Goal: Information Seeking & Learning: Learn about a topic

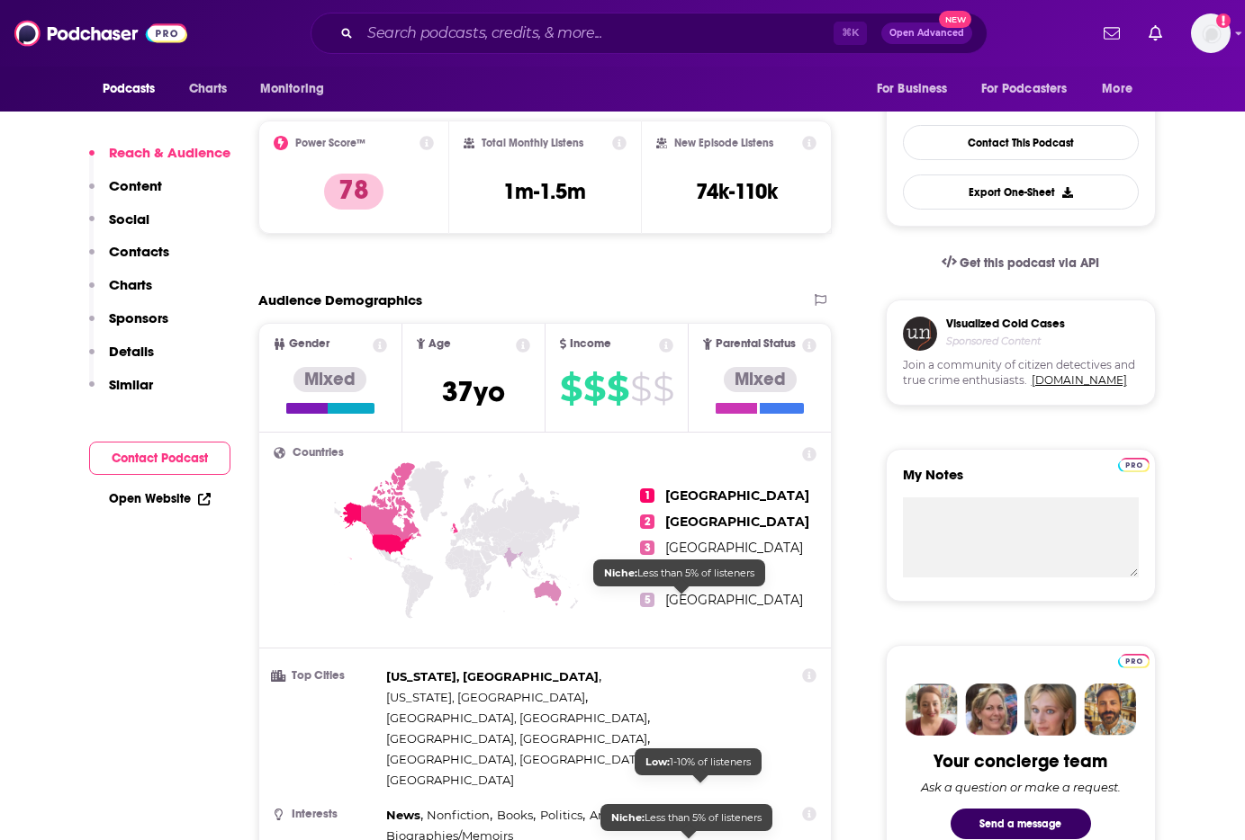
scroll to position [674, 0]
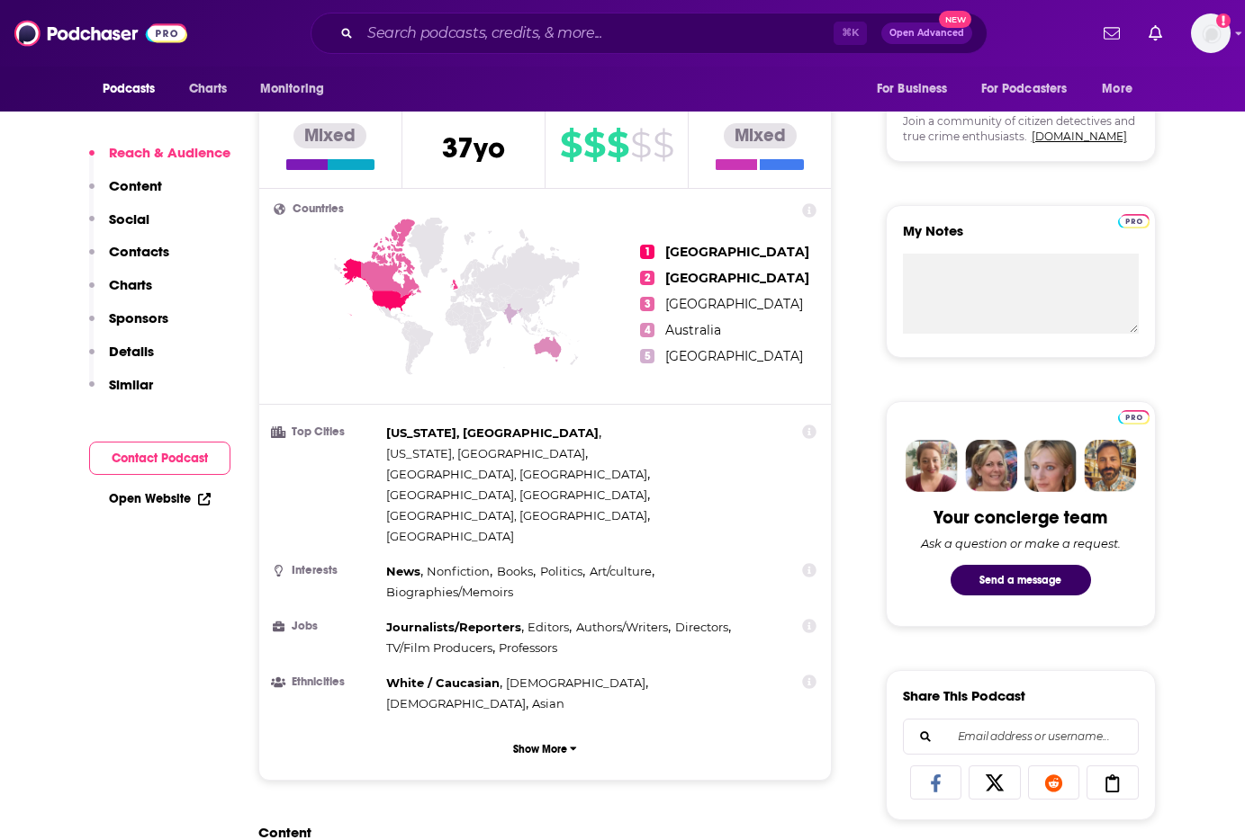
click at [126, 283] on p "Charts" at bounding box center [130, 284] width 43 height 17
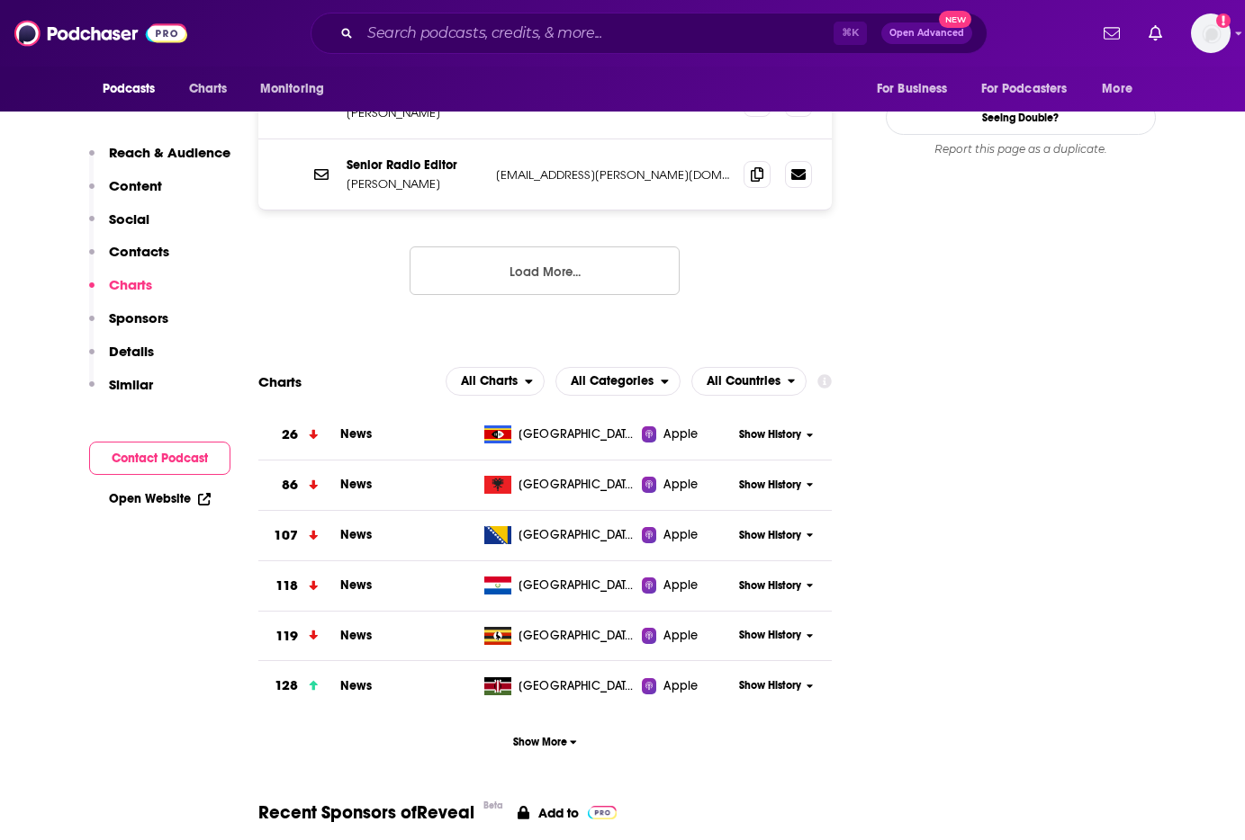
scroll to position [2206, 0]
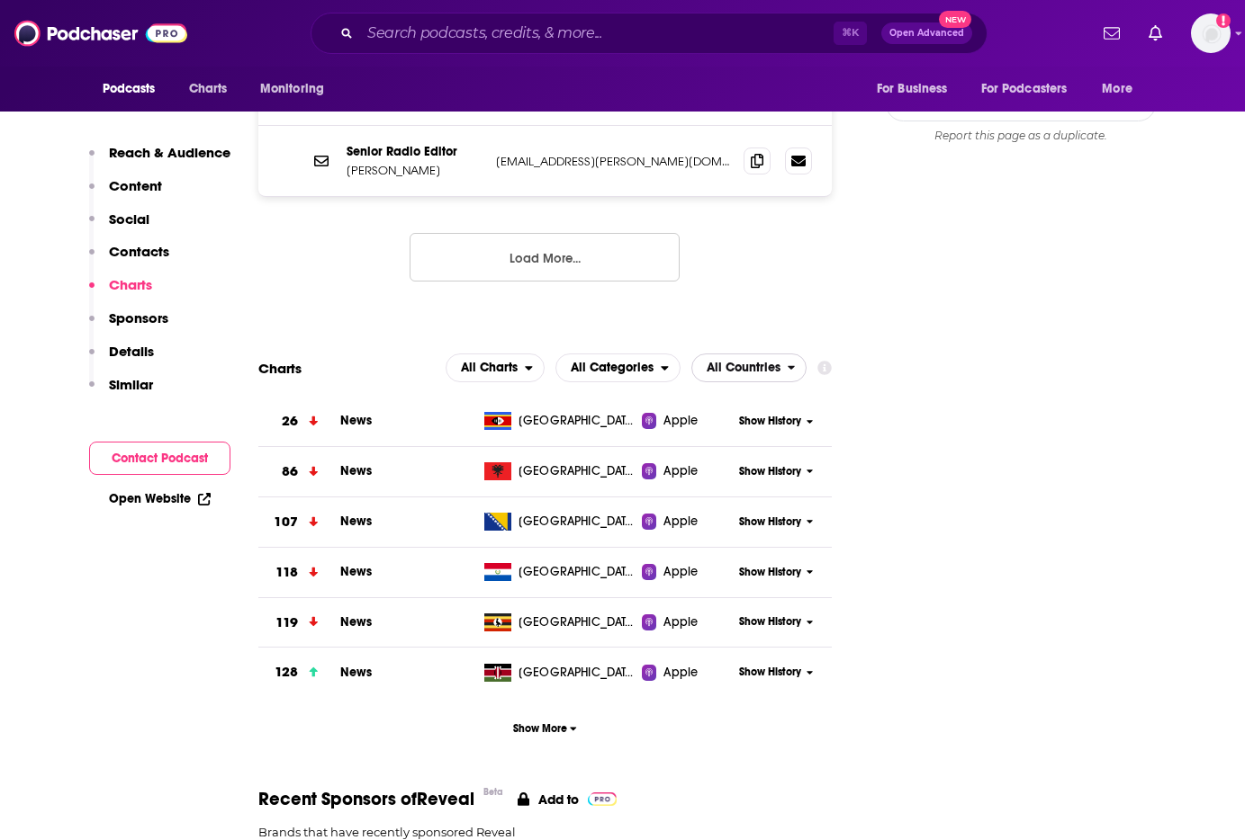
click at [767, 362] on span "All Countries" at bounding box center [743, 368] width 74 height 13
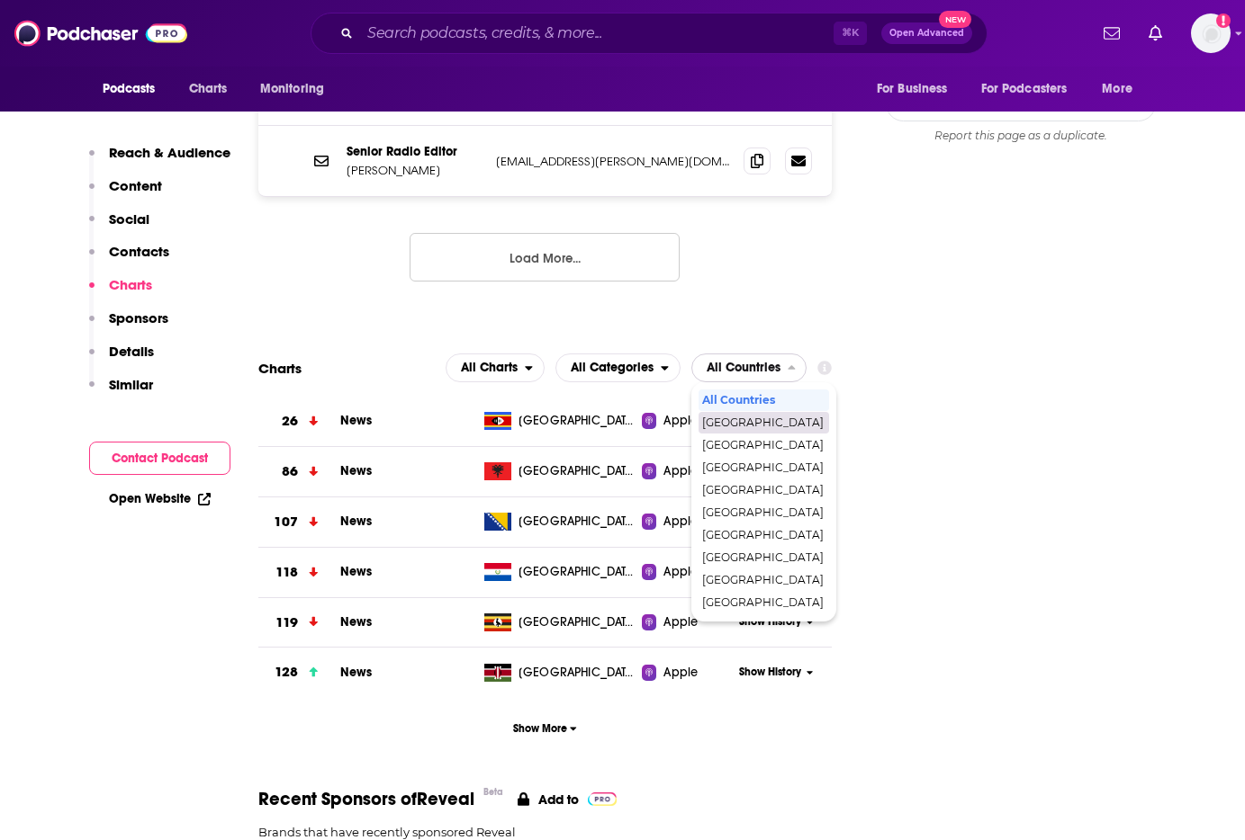
click at [759, 418] on span "[GEOGRAPHIC_DATA]" at bounding box center [762, 423] width 121 height 11
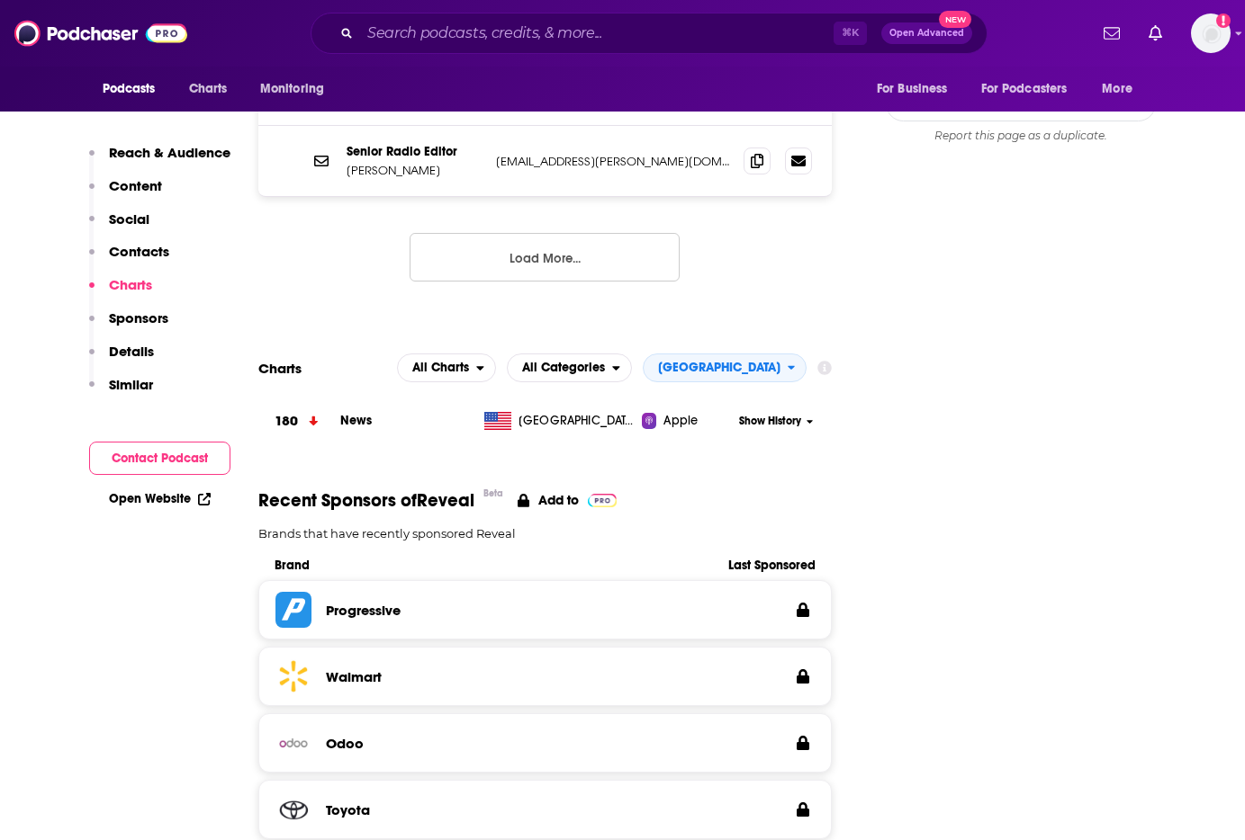
click at [788, 414] on span "Show History" at bounding box center [770, 421] width 62 height 15
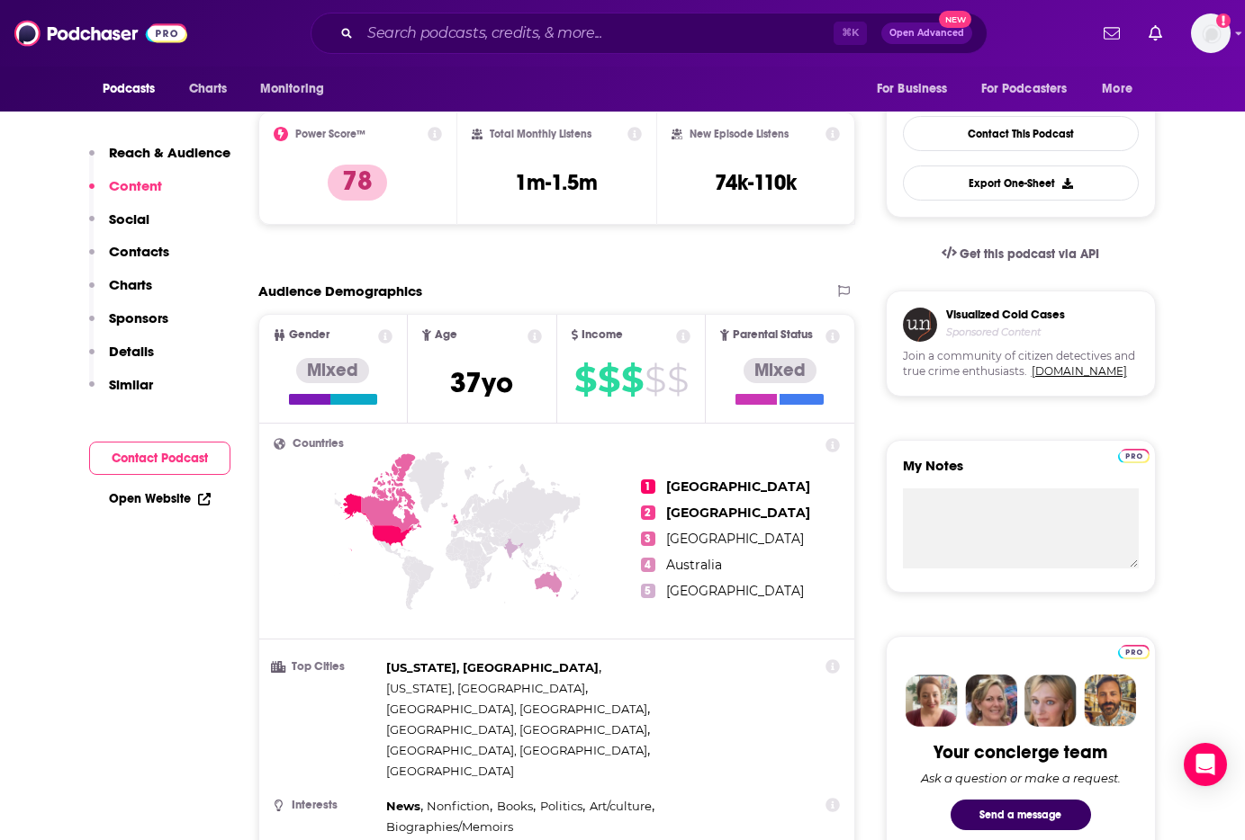
scroll to position [0, 0]
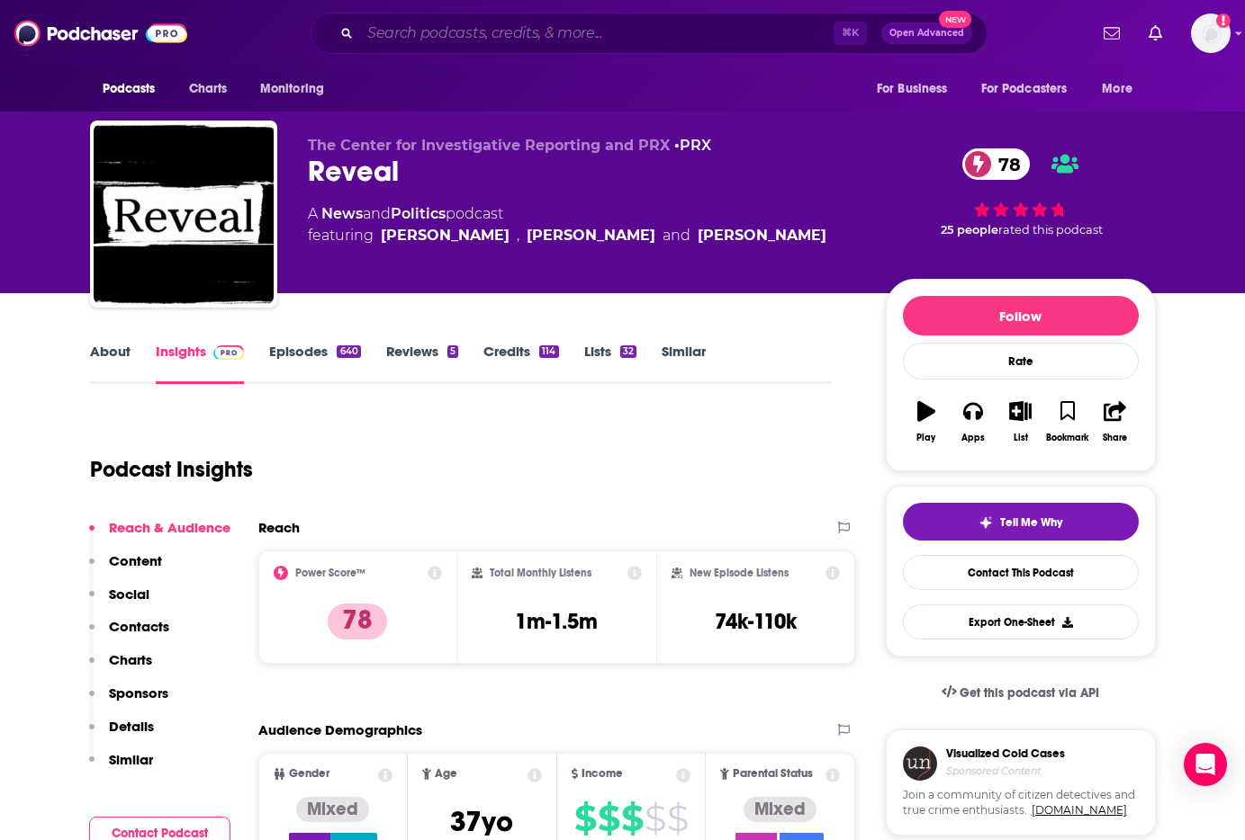
click at [660, 42] on input "Search podcasts, credits, & more..." at bounding box center [596, 33] width 473 height 29
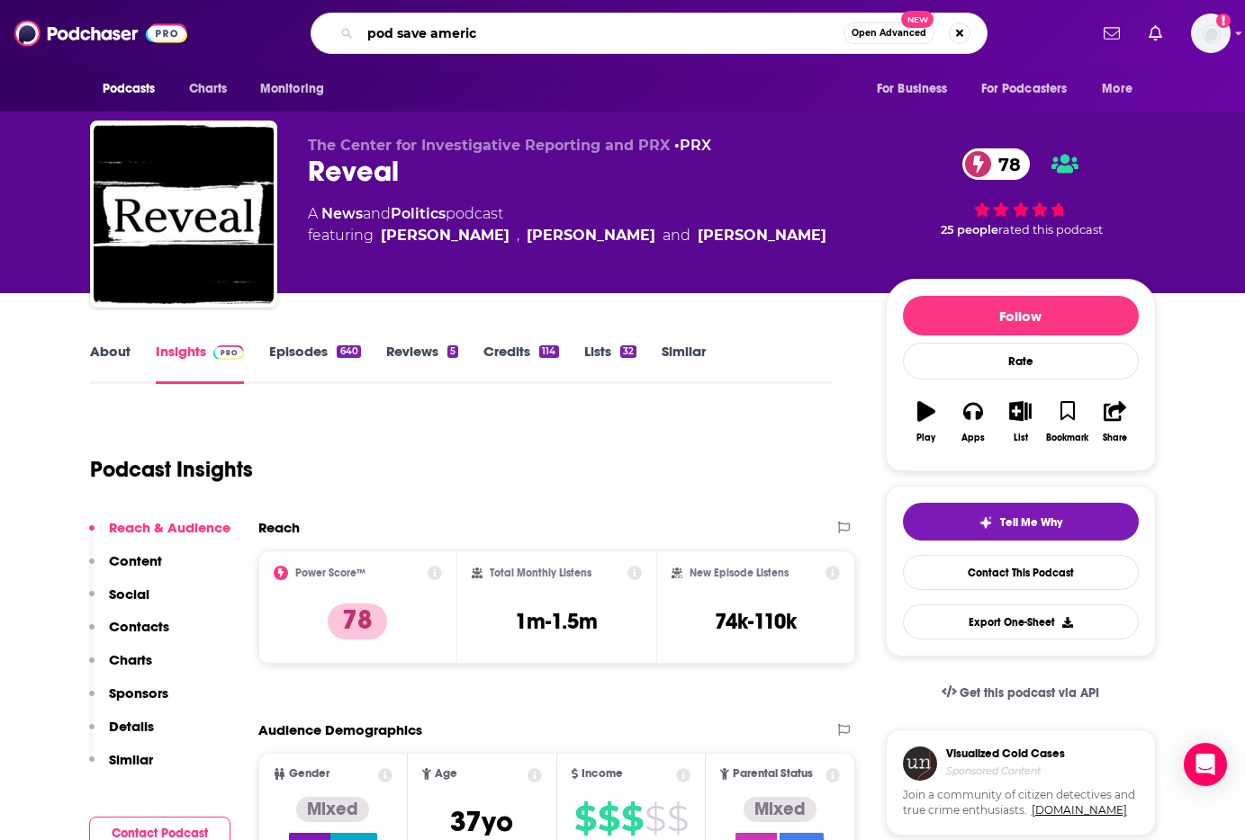
type input "pod save america"
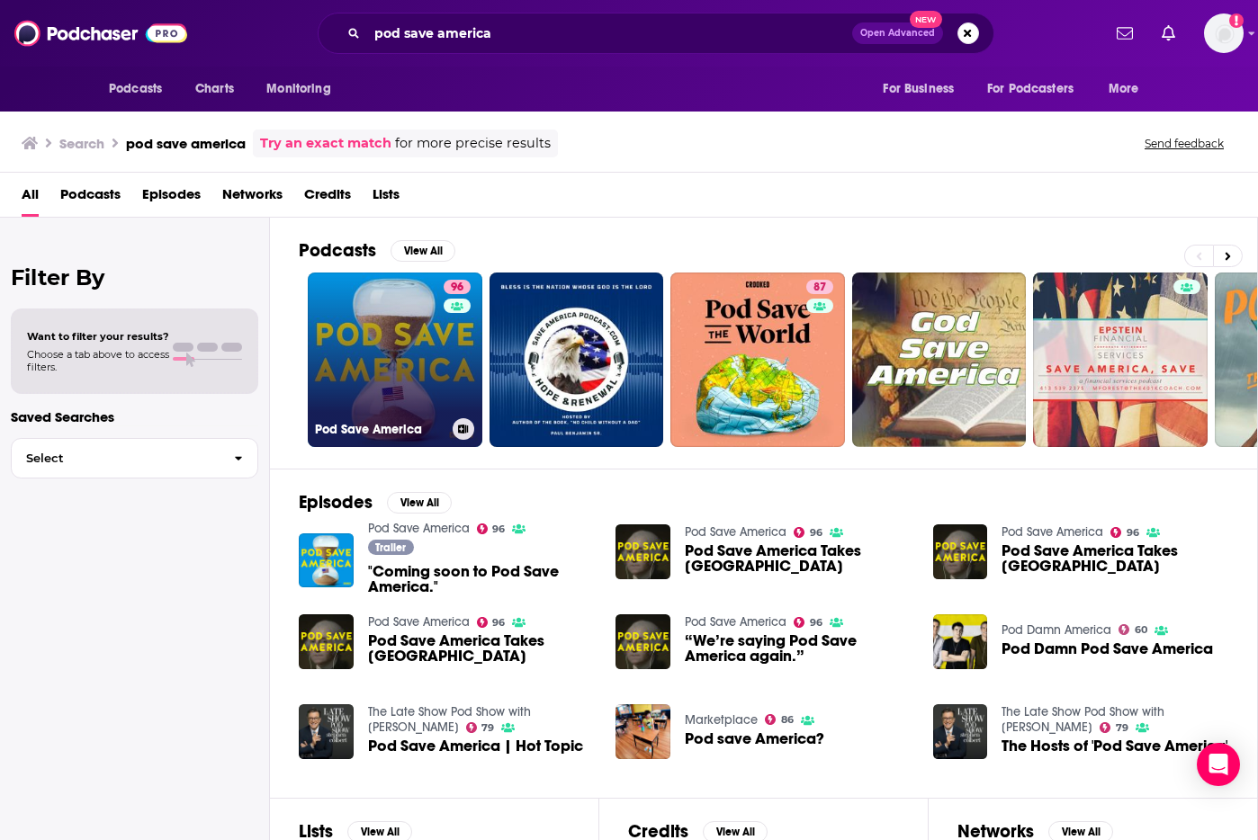
click at [427, 350] on link "96 Pod Save America" at bounding box center [395, 360] width 175 height 175
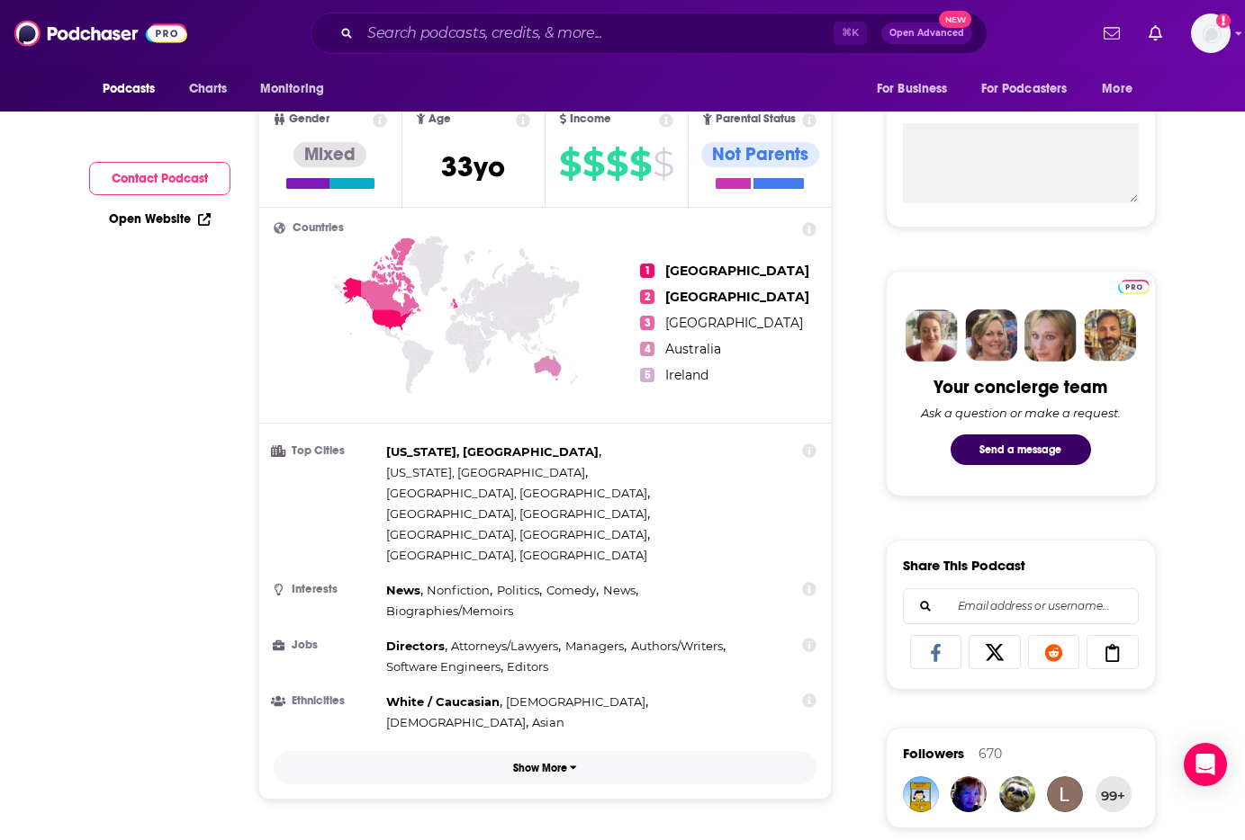
scroll to position [188, 0]
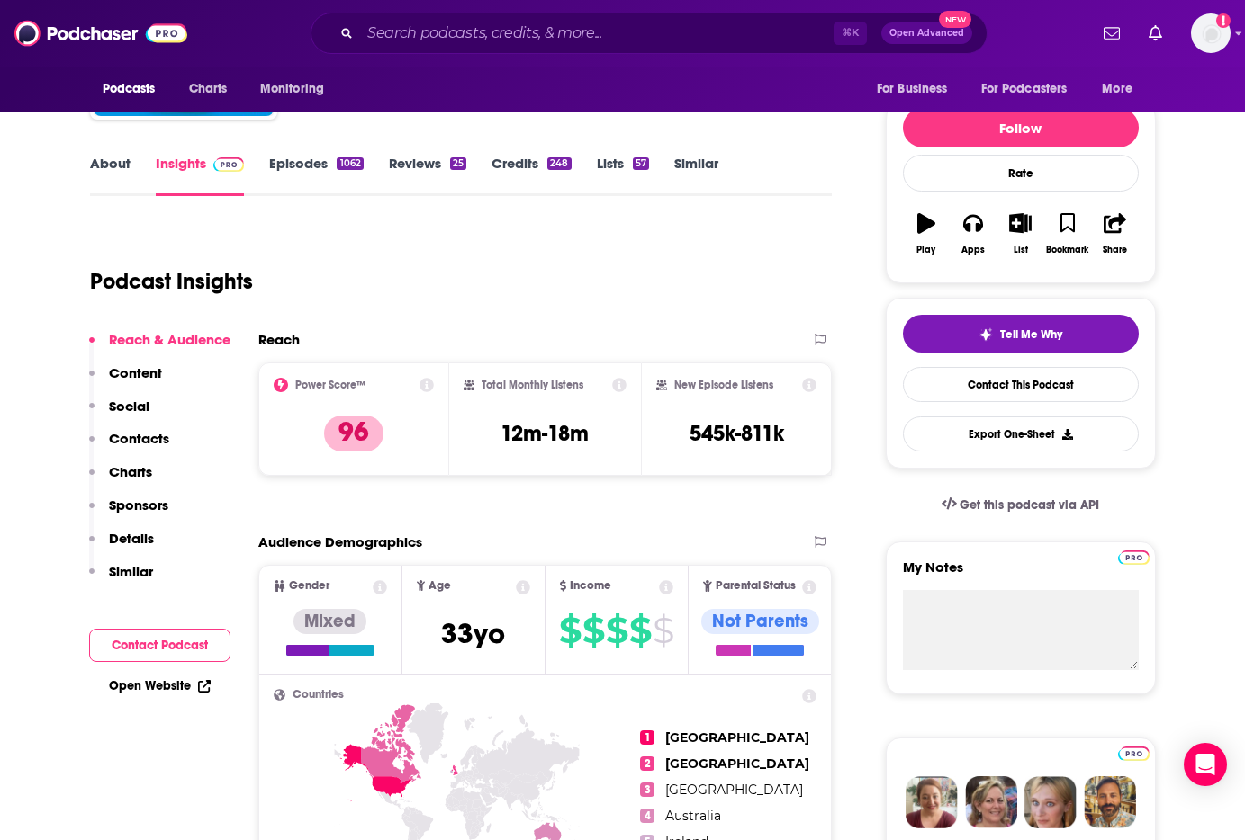
click at [323, 164] on link "Episodes 1062" at bounding box center [316, 175] width 94 height 41
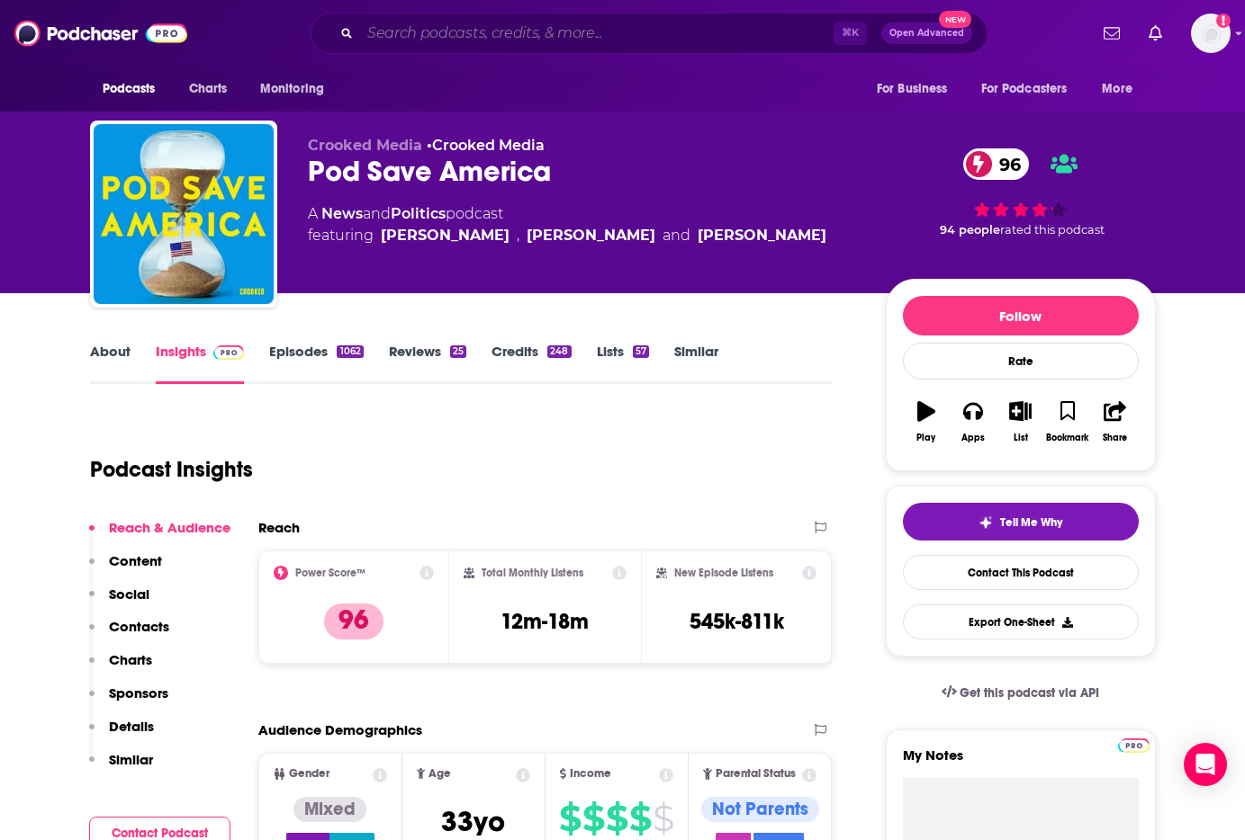
click at [451, 35] on input "Search podcasts, credits, & more..." at bounding box center [596, 33] width 473 height 29
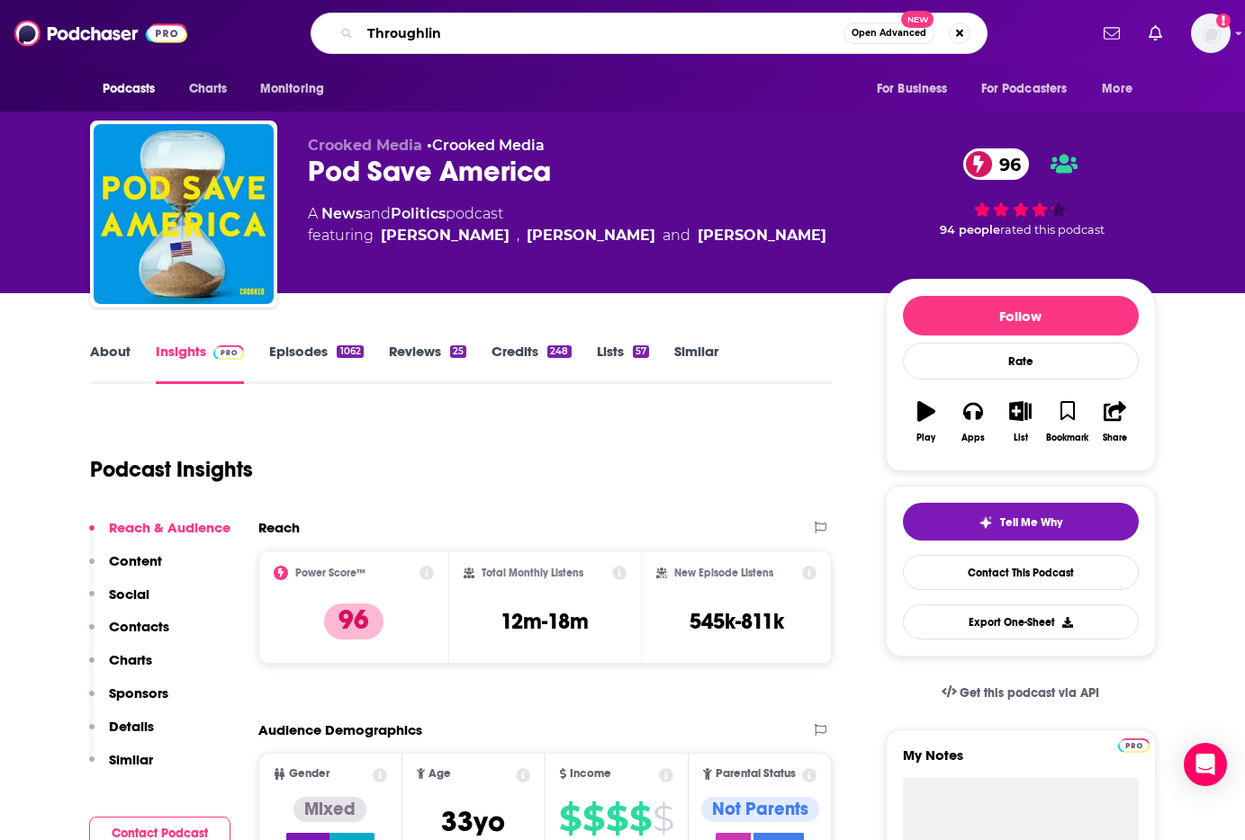
type input "Throughline"
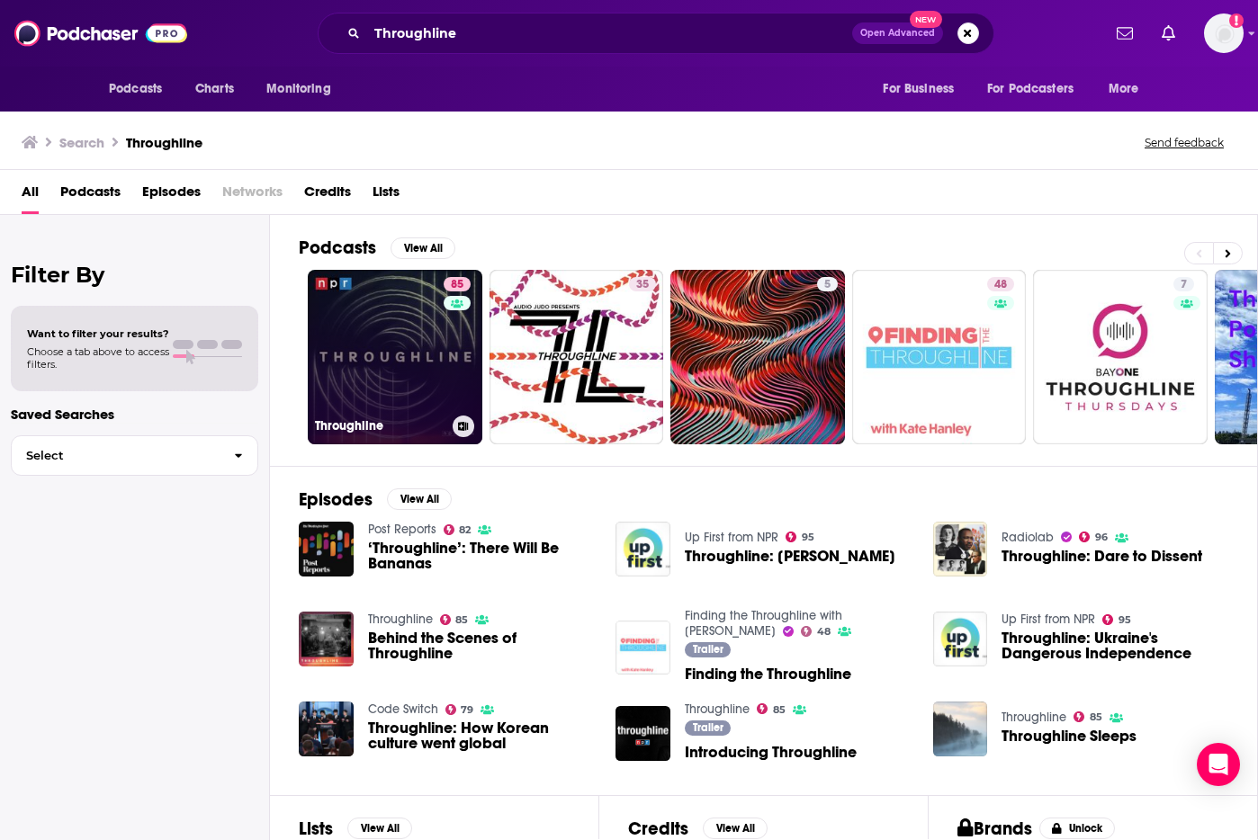
click at [412, 374] on link "85 Throughline" at bounding box center [395, 357] width 175 height 175
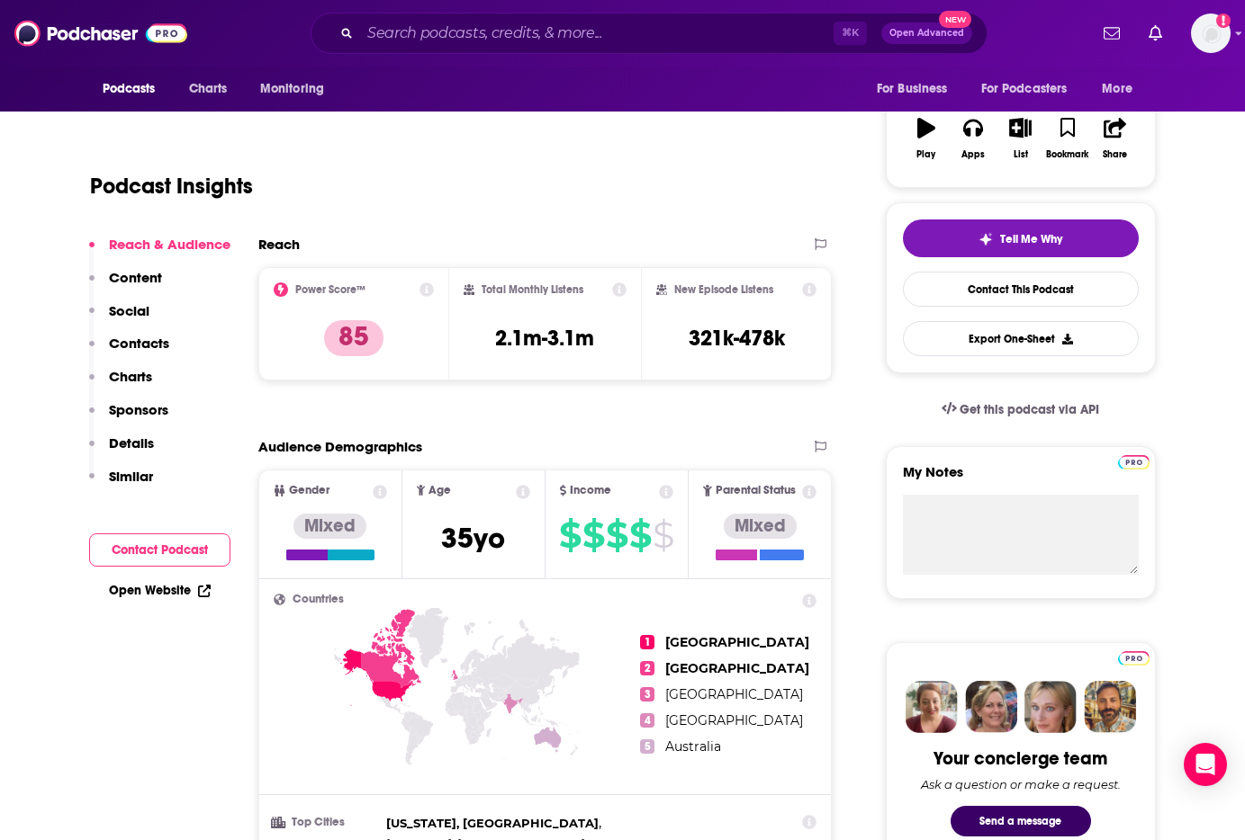
scroll to position [242, 0]
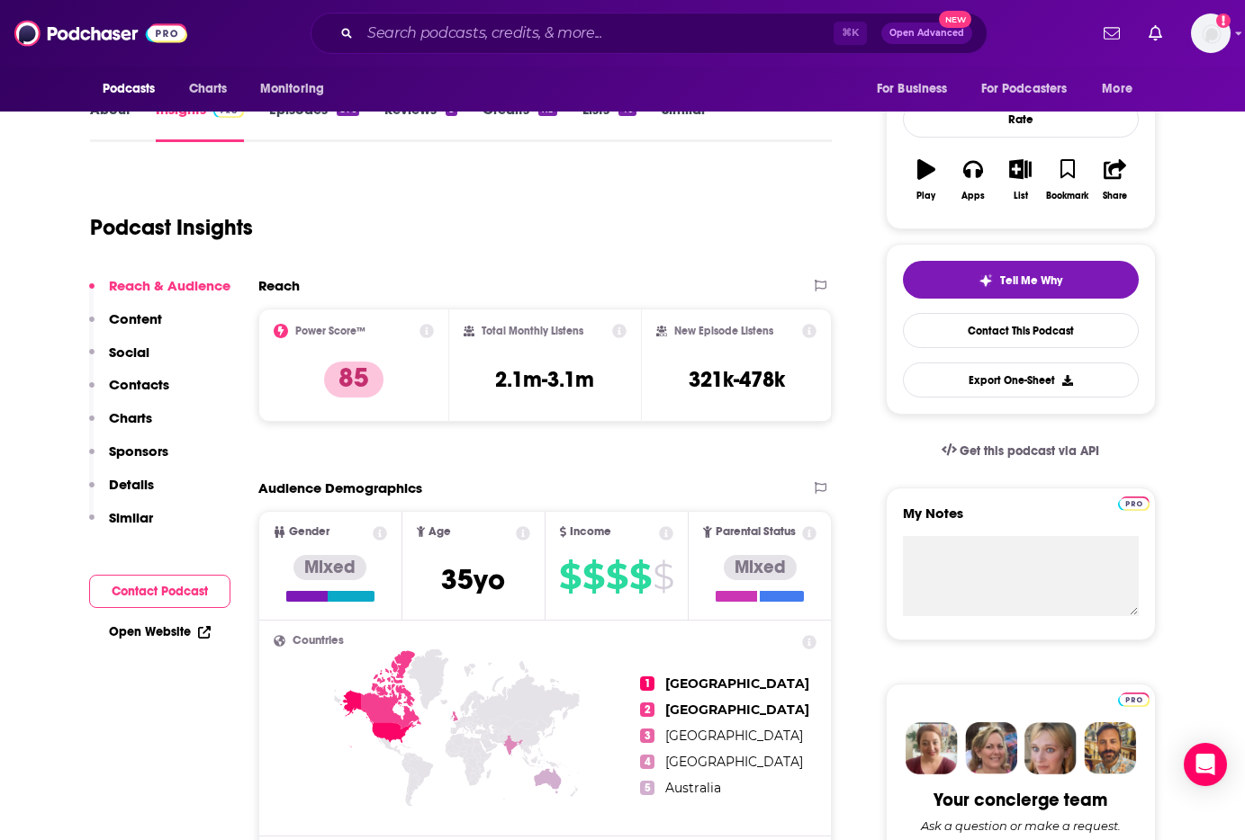
click at [146, 315] on p "Content" at bounding box center [135, 318] width 53 height 17
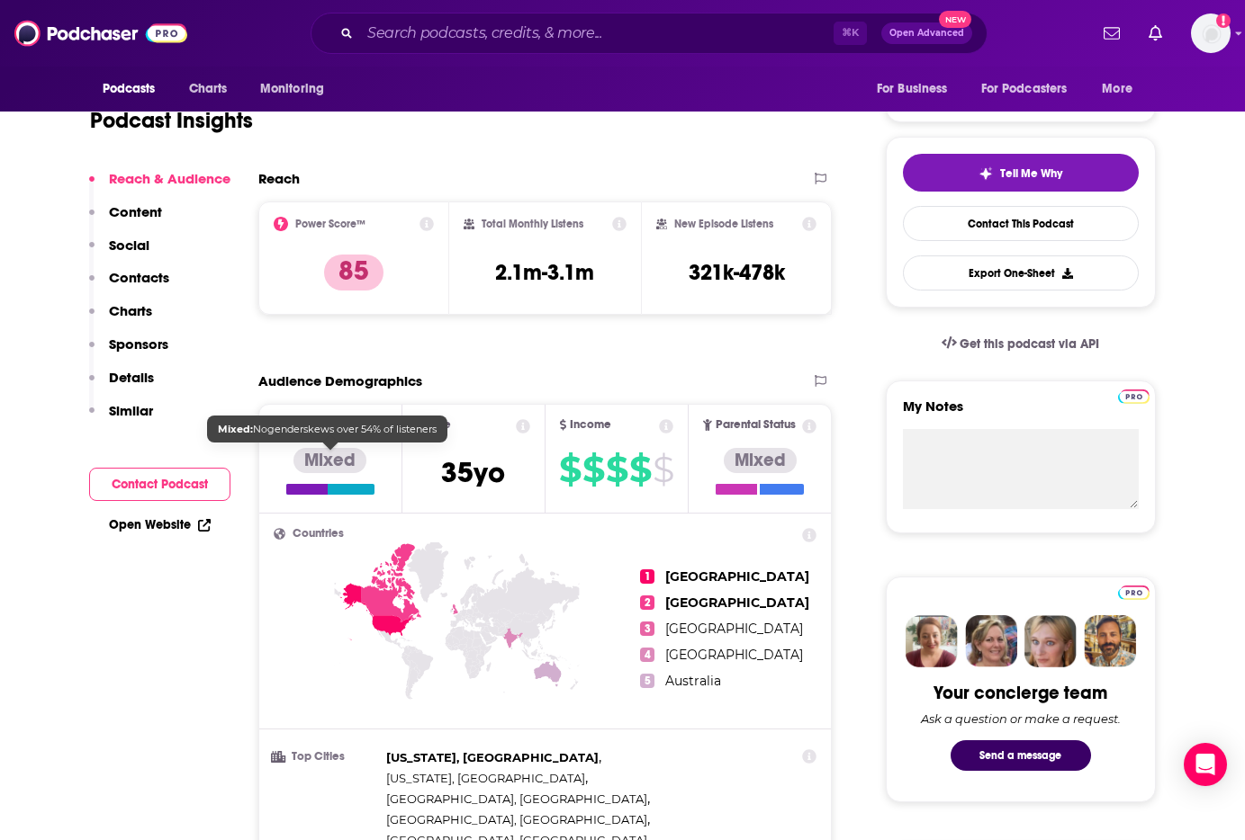
scroll to position [252, 0]
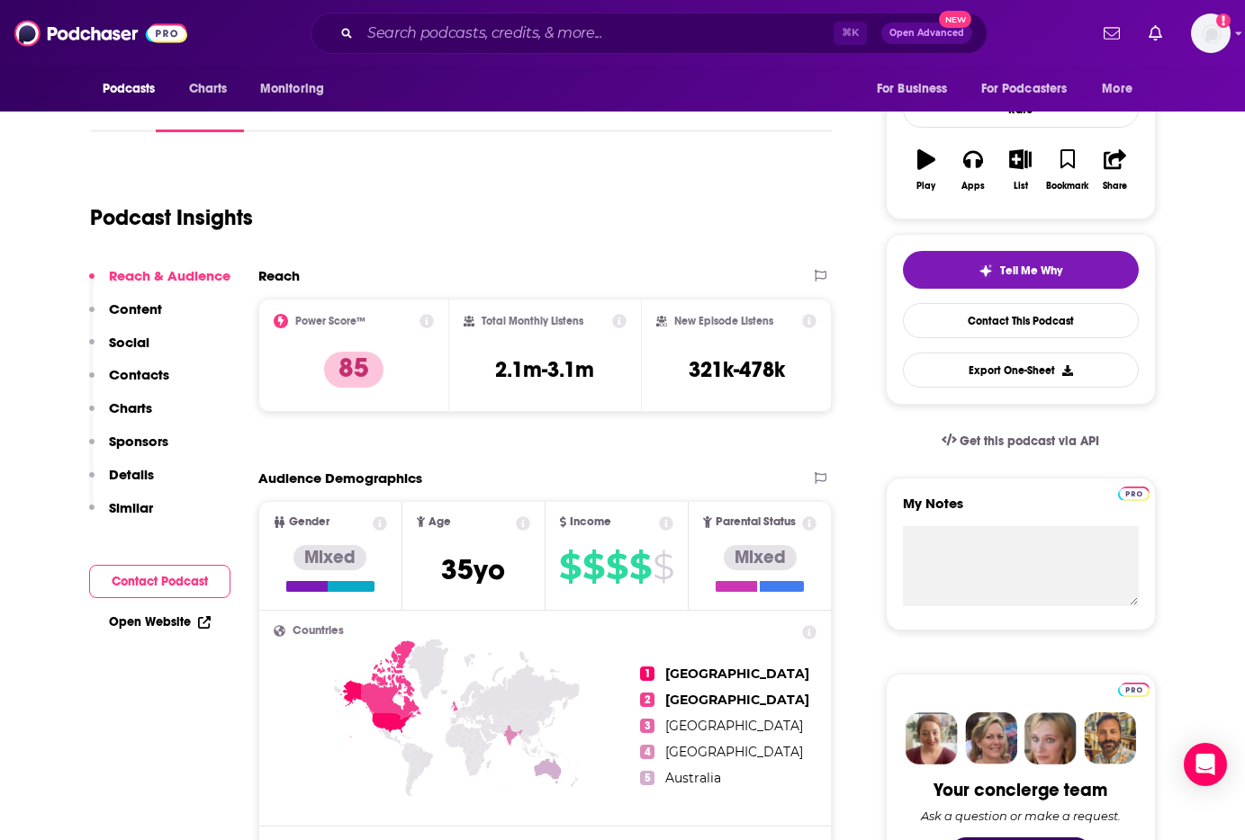
click at [134, 339] on p "Social" at bounding box center [129, 342] width 40 height 17
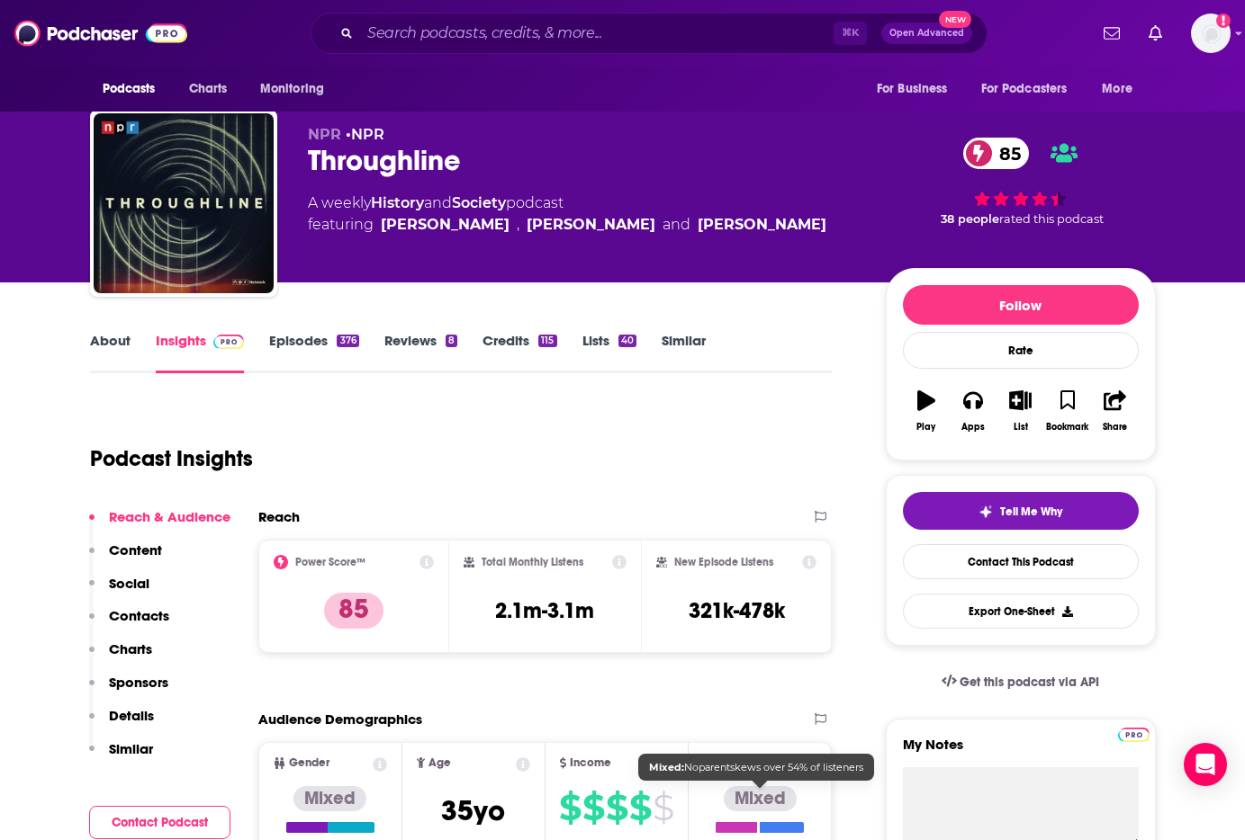
scroll to position [0, 0]
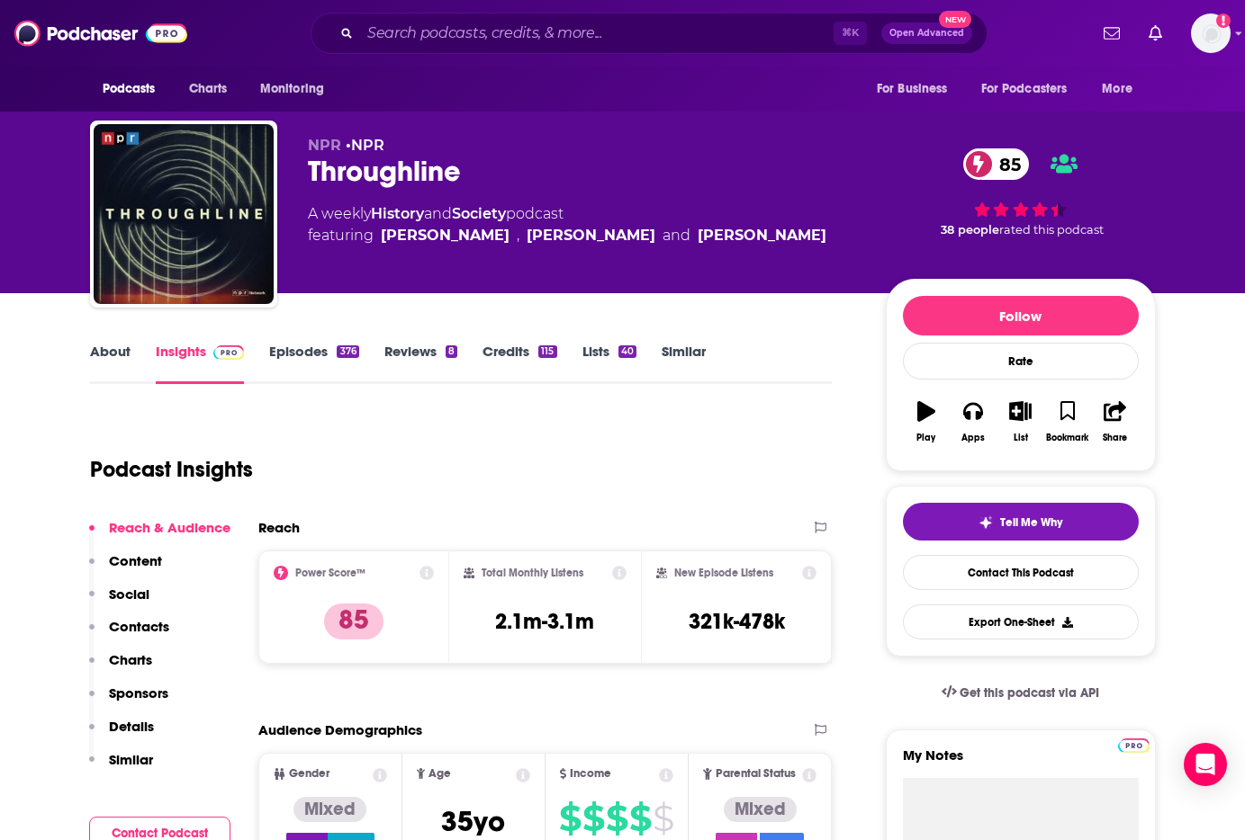
click at [312, 354] on link "Episodes 376" at bounding box center [313, 363] width 89 height 41
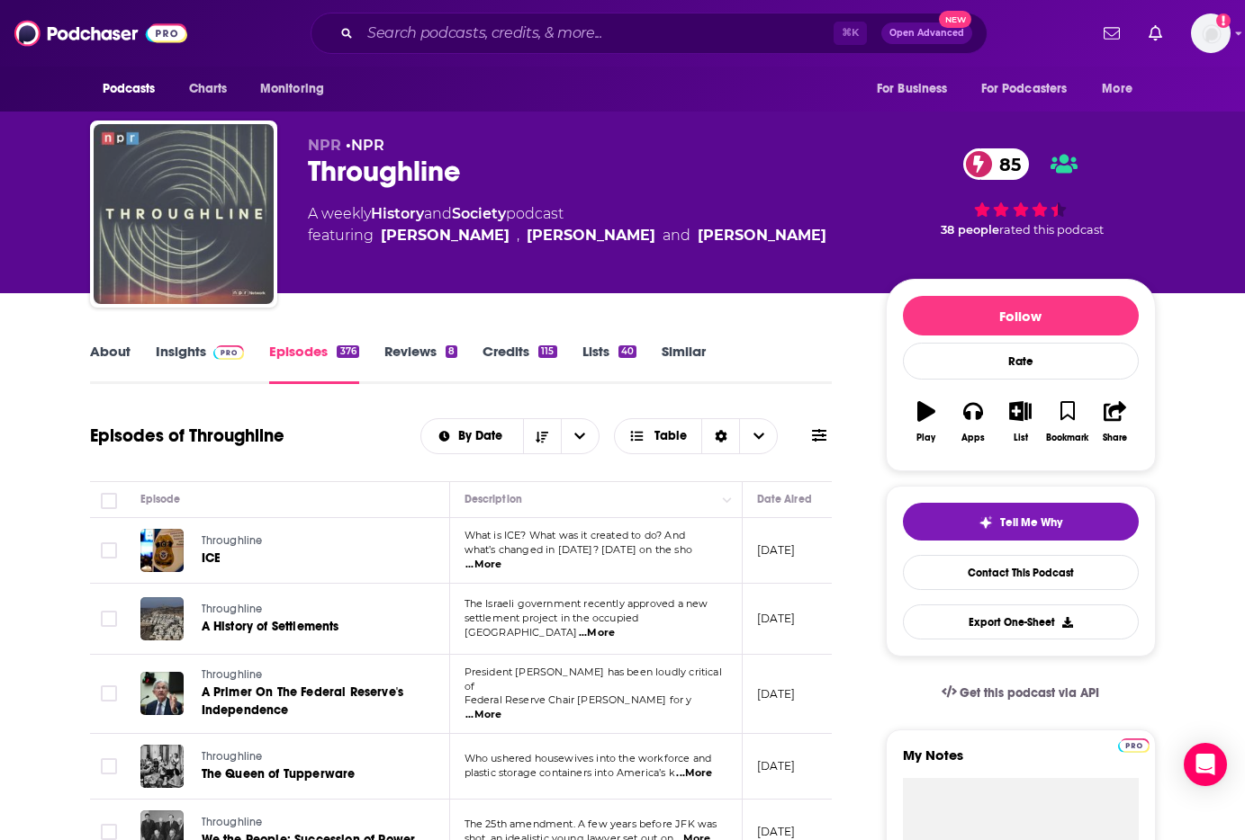
click at [187, 208] on img "Throughline" at bounding box center [184, 214] width 180 height 180
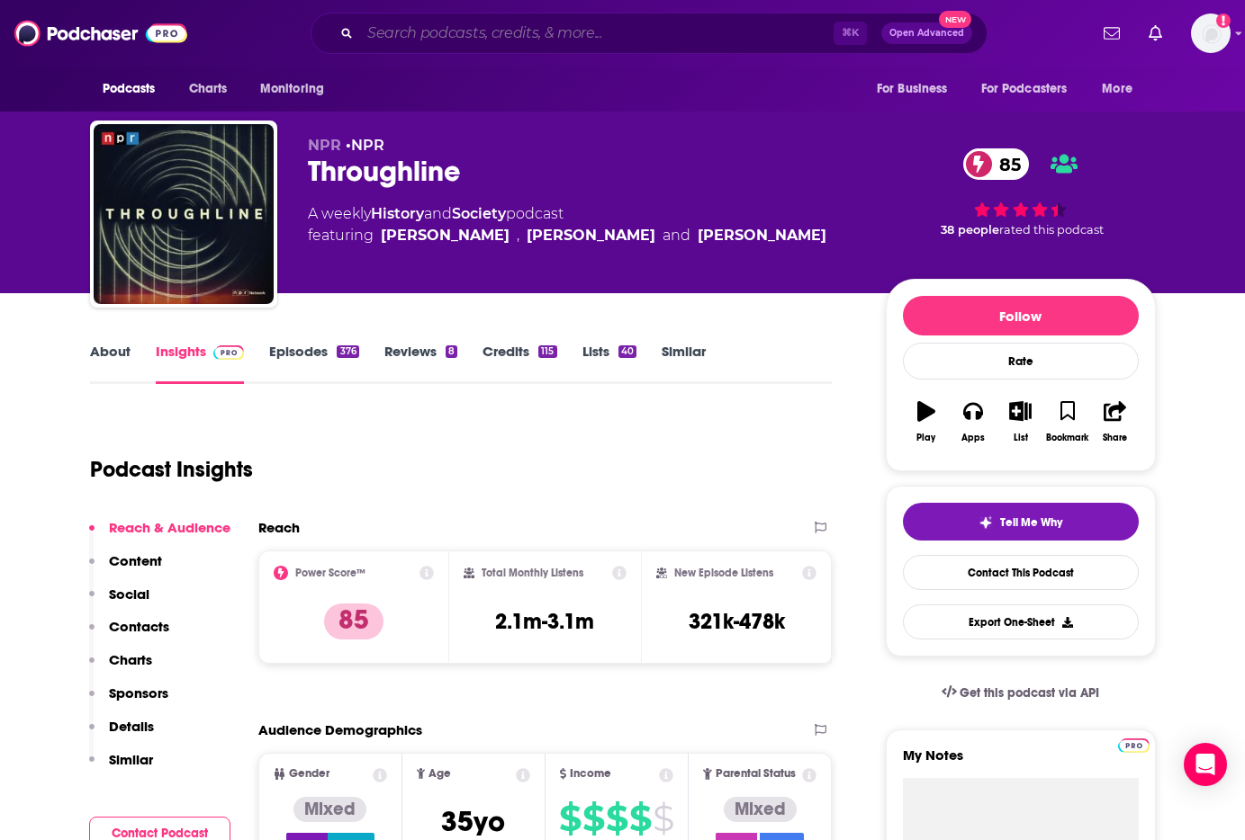
click at [498, 40] on input "Search podcasts, credits, & more..." at bounding box center [596, 33] width 473 height 29
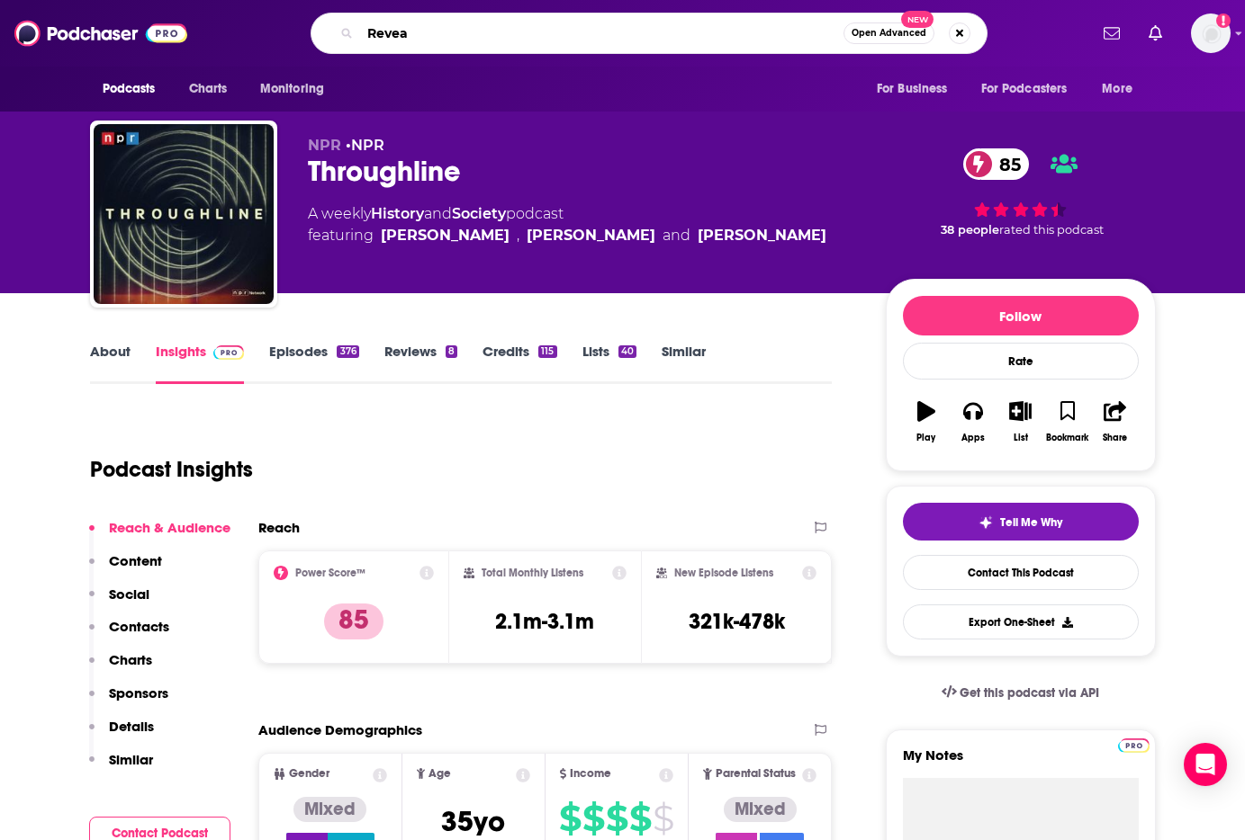
type input "Reveal"
click at [584, 26] on input "Reveal" at bounding box center [601, 33] width 483 height 29
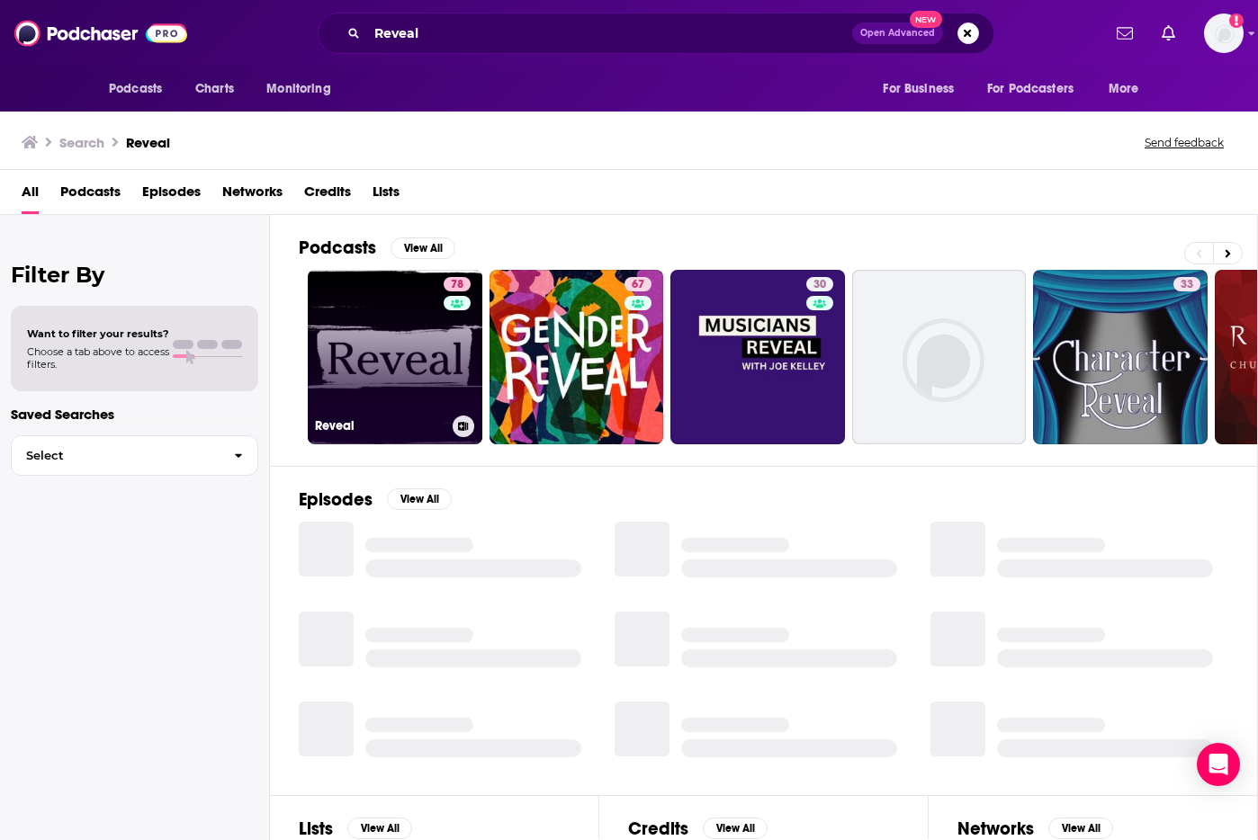
click at [422, 391] on link "78 Reveal" at bounding box center [395, 357] width 175 height 175
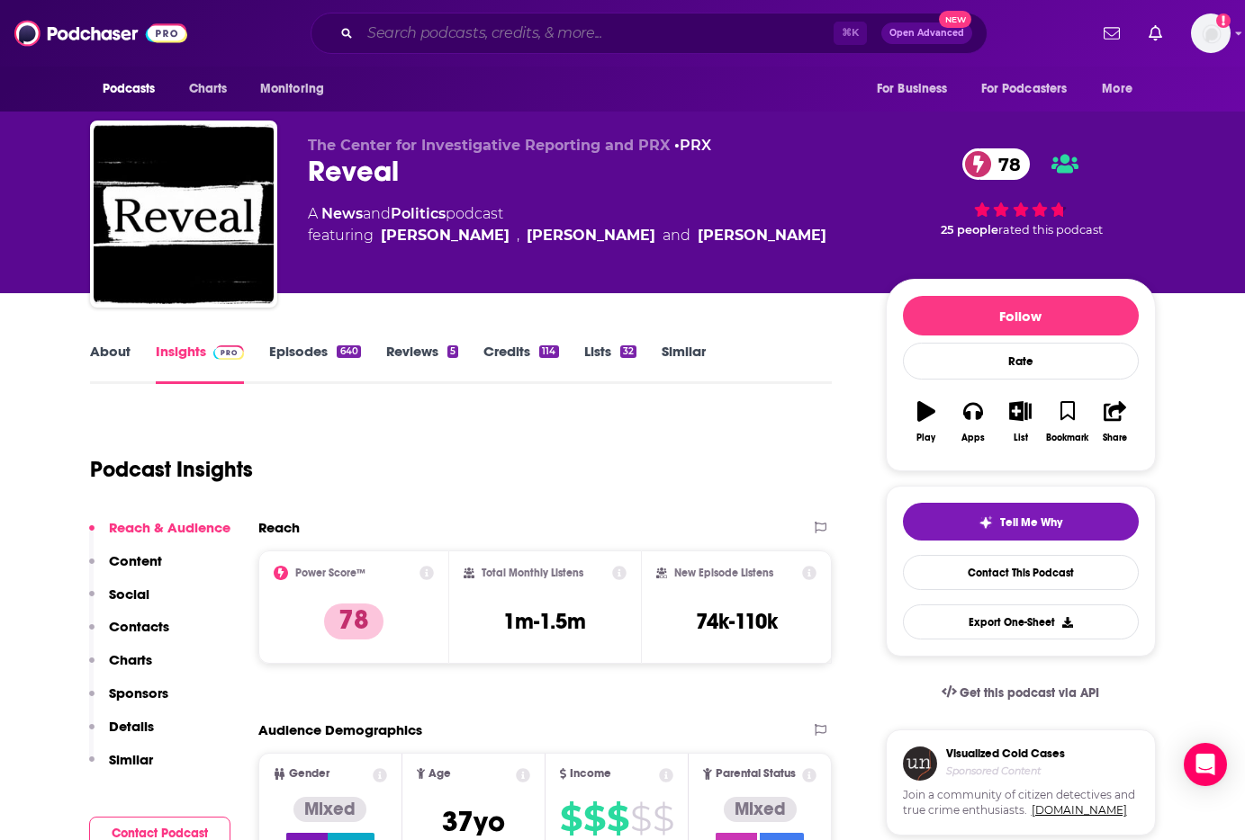
click at [444, 34] on input "Search podcasts, credits, & more..." at bounding box center [596, 33] width 473 height 29
